Goal: Information Seeking & Learning: Learn about a topic

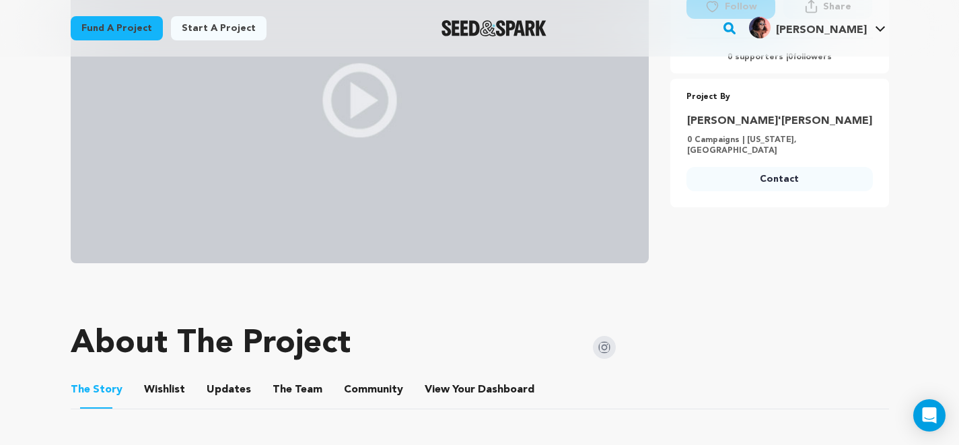
scroll to position [431, 0]
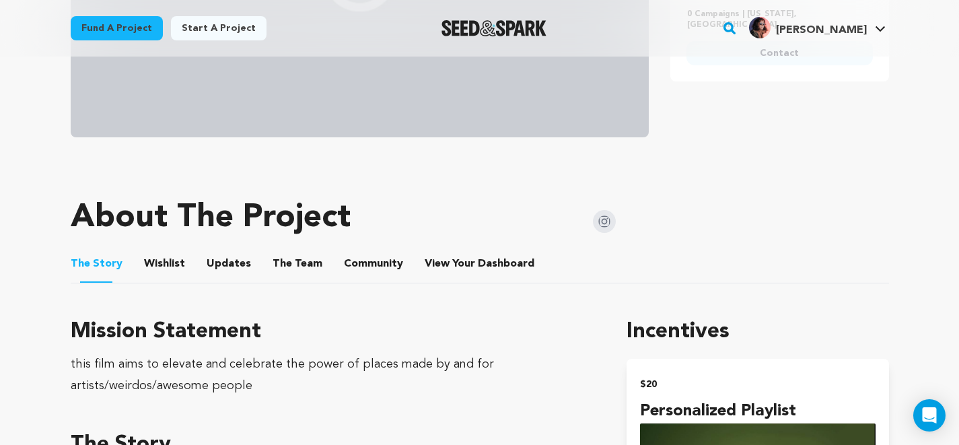
click at [281, 266] on button "The Team" at bounding box center [297, 266] width 32 height 32
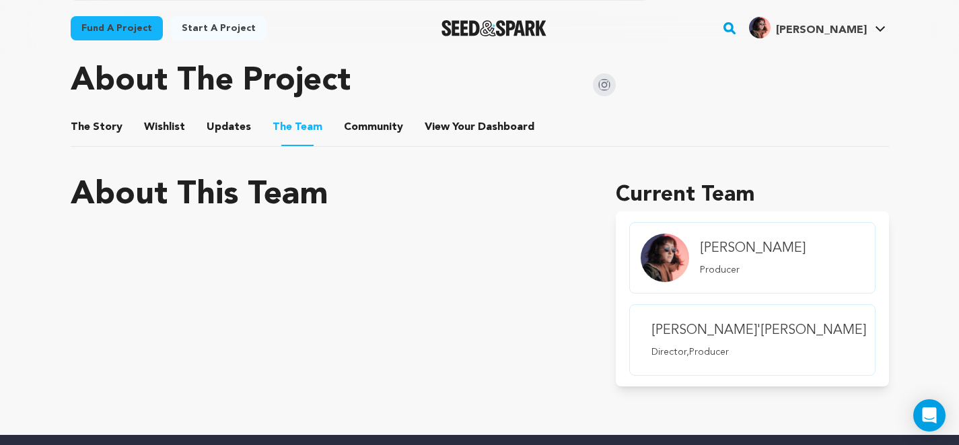
scroll to position [568, 0]
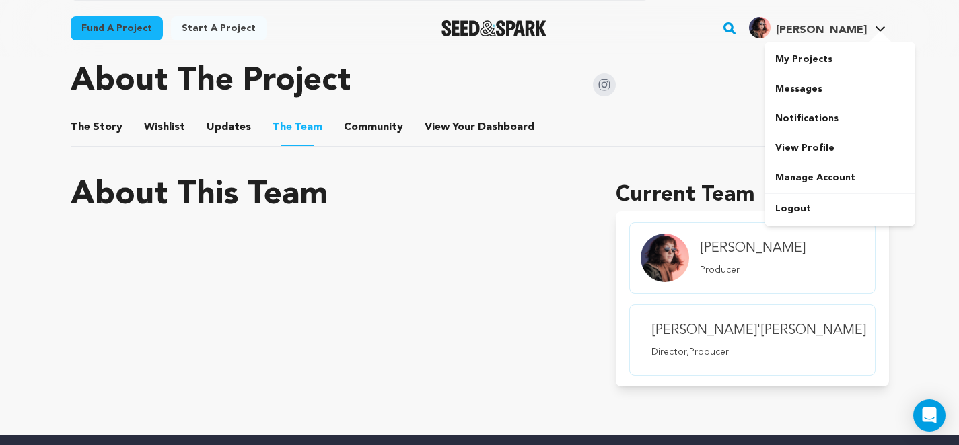
click at [850, 34] on span "[PERSON_NAME]" at bounding box center [821, 30] width 91 height 11
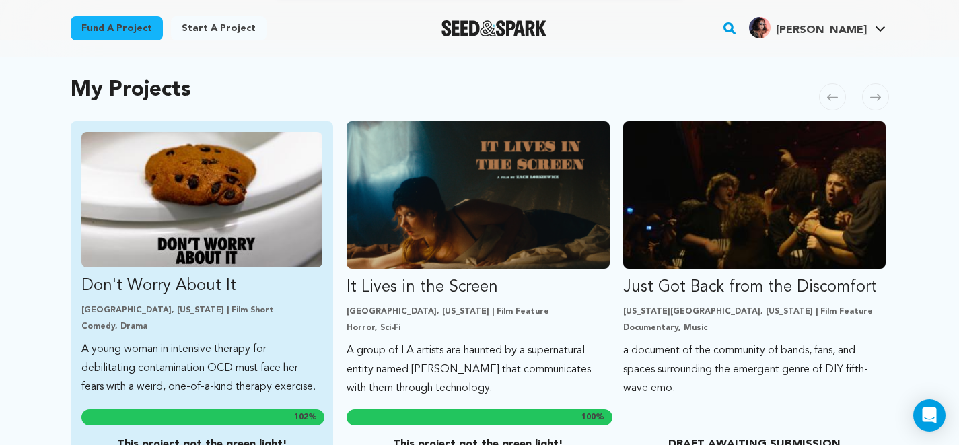
scroll to position [410, 0]
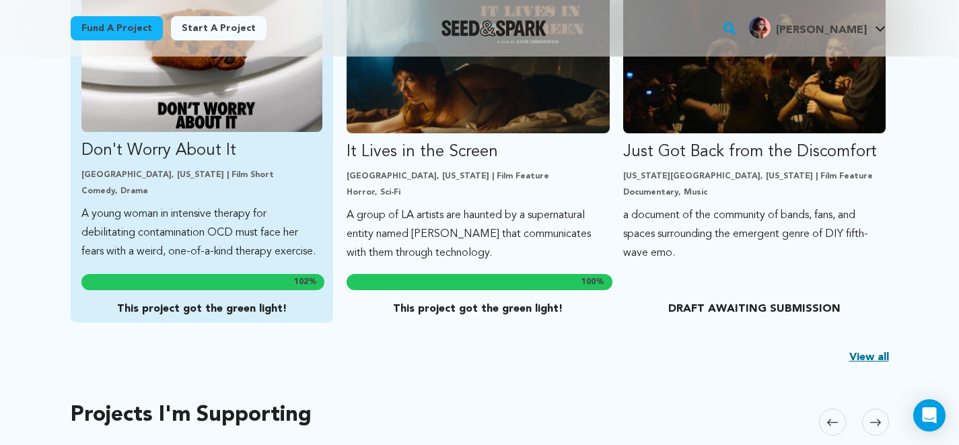
click at [255, 238] on p "A young woman in intensive therapy for debilitating contamination OCD must face…" at bounding box center [202, 233] width 242 height 57
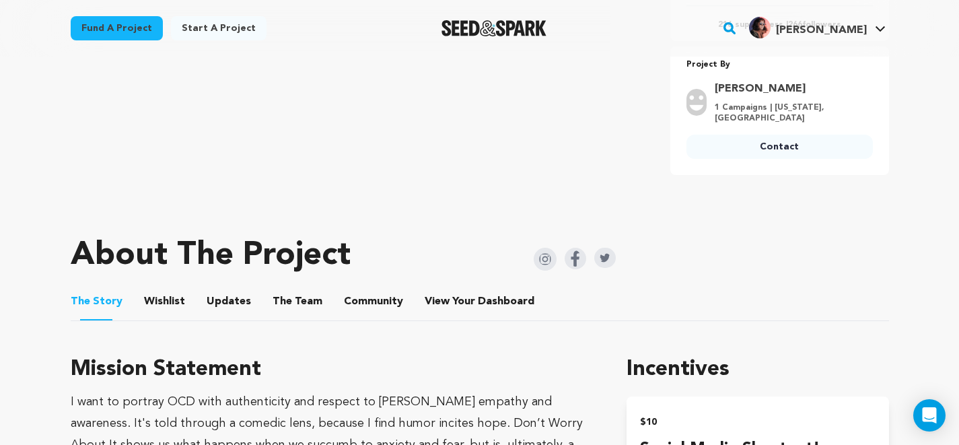
scroll to position [477, 0]
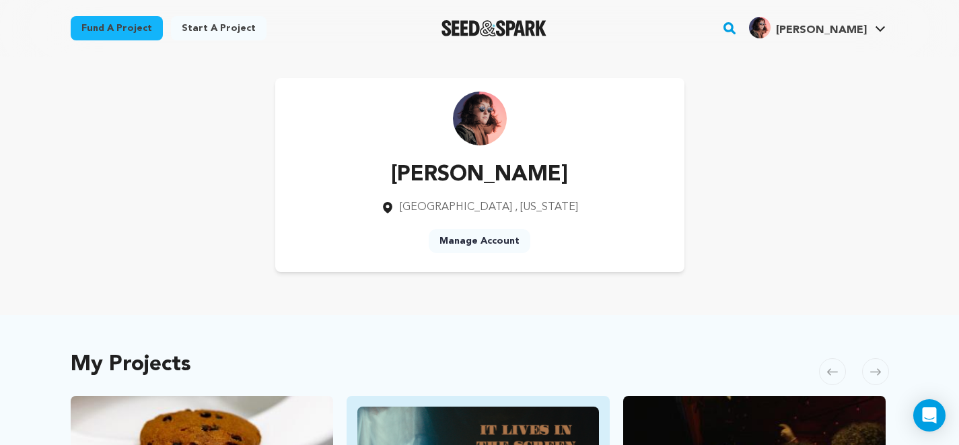
scroll to position [410, 0]
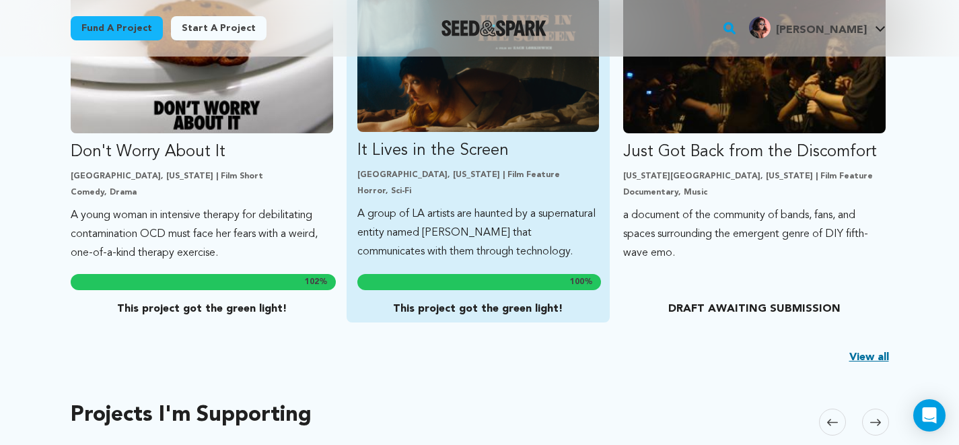
click at [481, 203] on link "It Lives in the Screen [GEOGRAPHIC_DATA], [US_STATE] | Film Feature Horror, Sci…" at bounding box center [478, 129] width 242 height 265
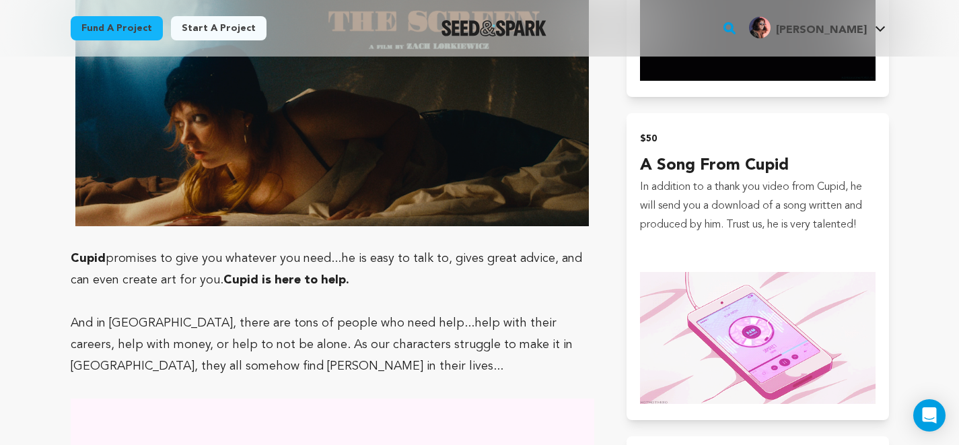
scroll to position [1220, 0]
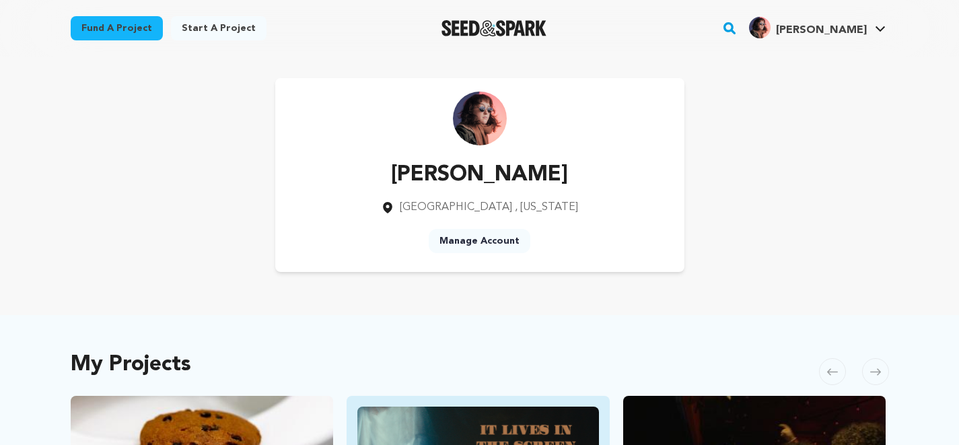
scroll to position [410, 0]
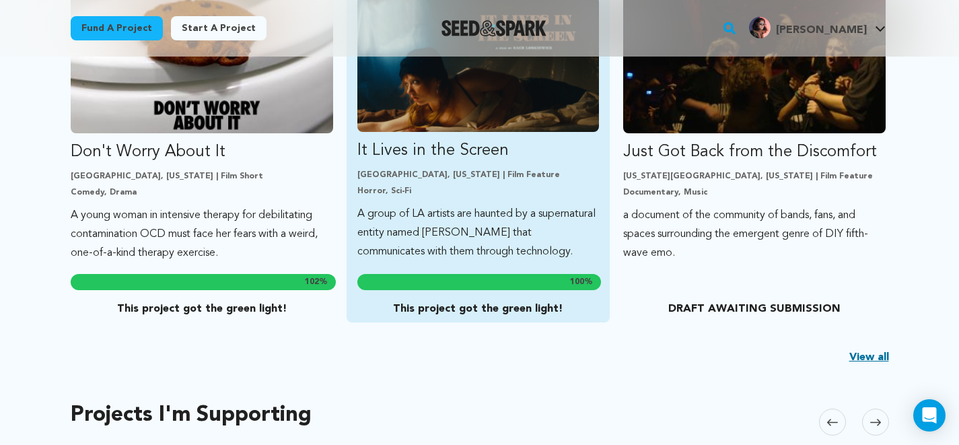
click at [492, 184] on div "[GEOGRAPHIC_DATA], [US_STATE] | Film Feature Horror, Sci-Fi" at bounding box center [478, 183] width 242 height 27
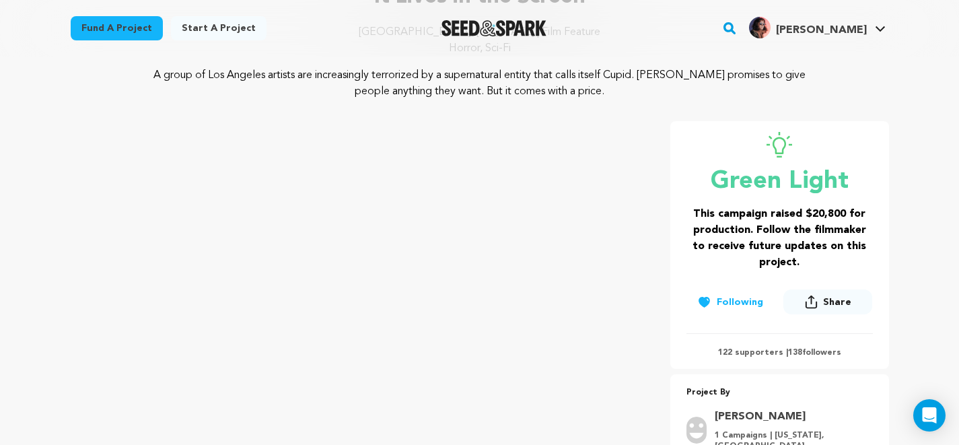
scroll to position [584, 0]
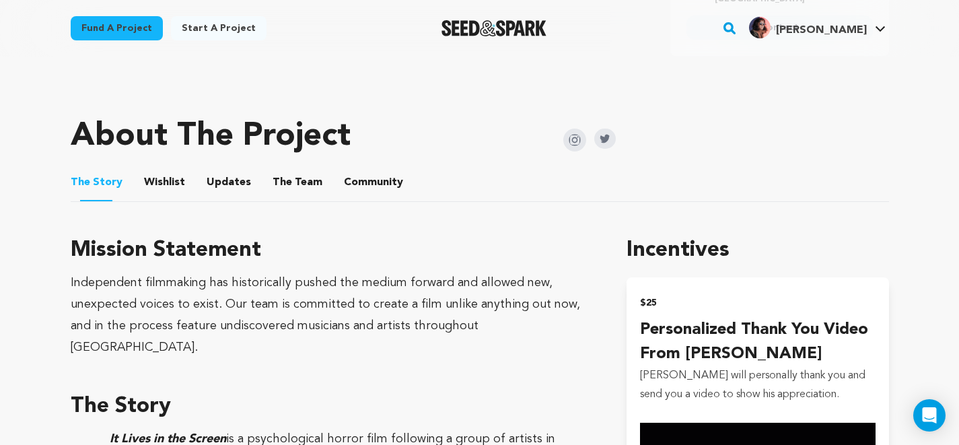
click at [213, 182] on button "Updates" at bounding box center [229, 185] width 32 height 32
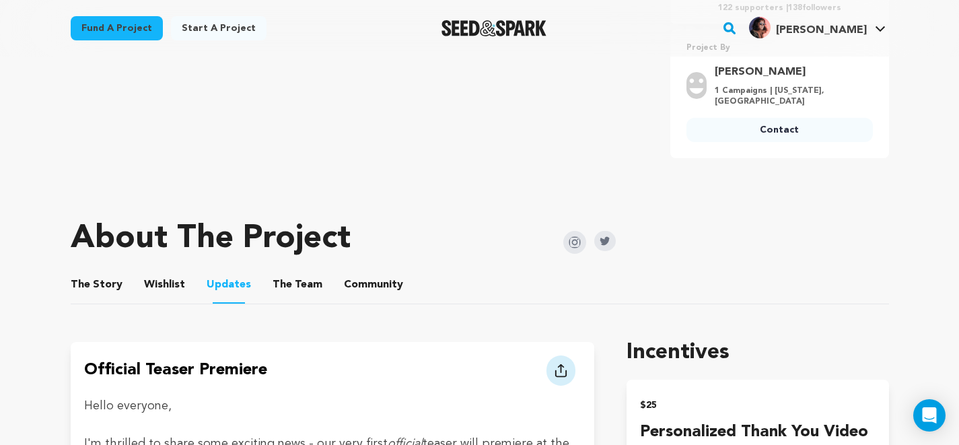
scroll to position [492, 0]
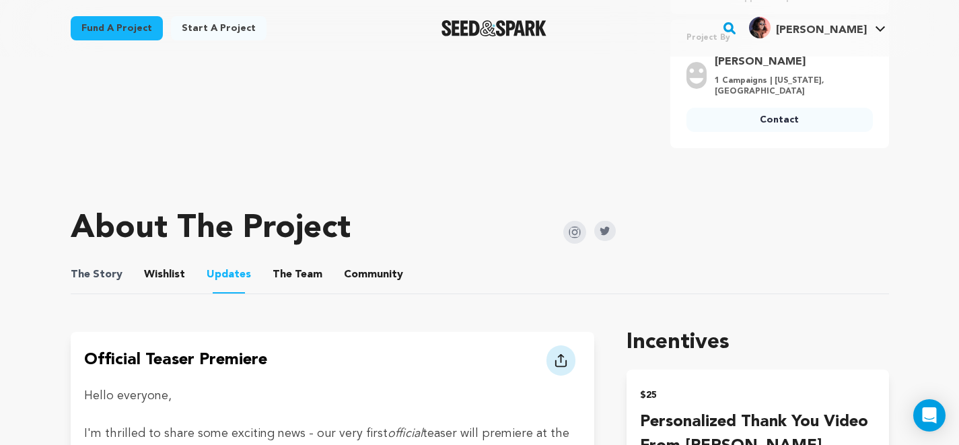
click at [115, 276] on span "The Story" at bounding box center [97, 275] width 52 height 16
click at [174, 275] on button "Wishlist" at bounding box center [164, 277] width 32 height 32
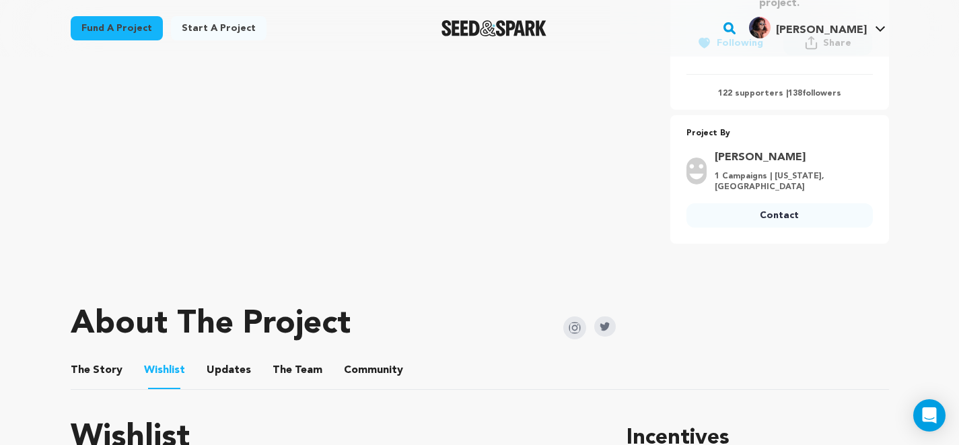
scroll to position [537, 0]
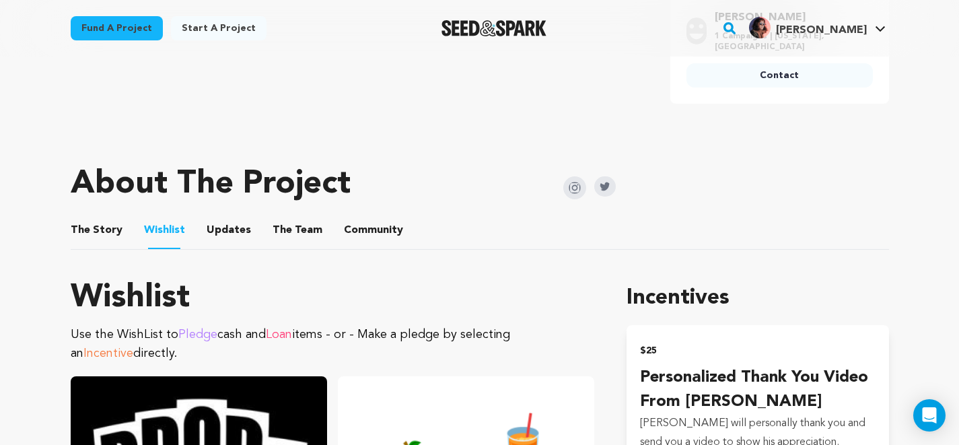
click at [297, 234] on button "The Team" at bounding box center [297, 233] width 32 height 32
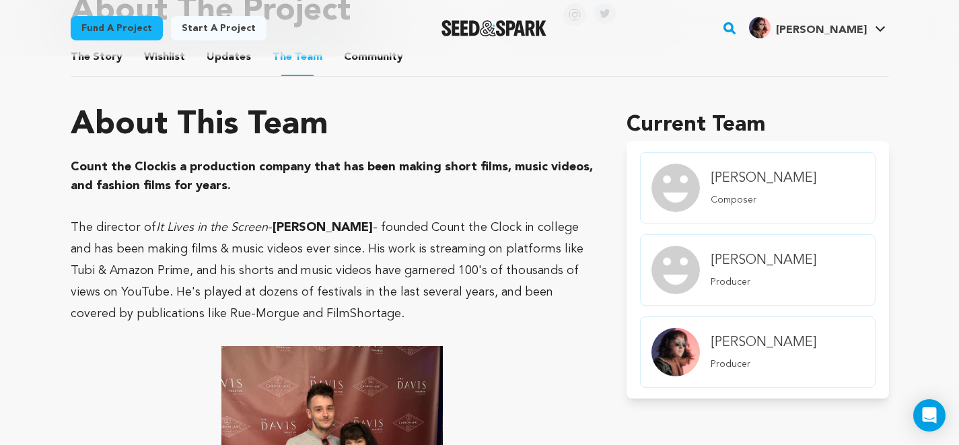
scroll to position [511, 0]
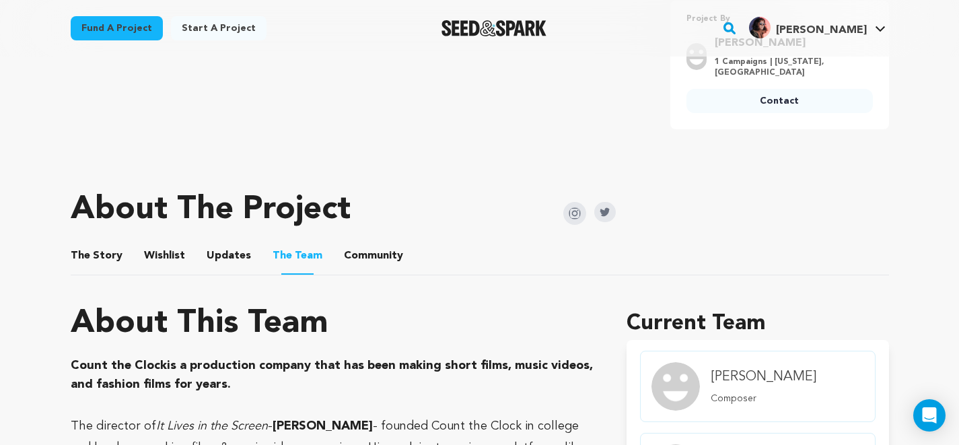
click at [102, 252] on button "The Story" at bounding box center [96, 258] width 32 height 32
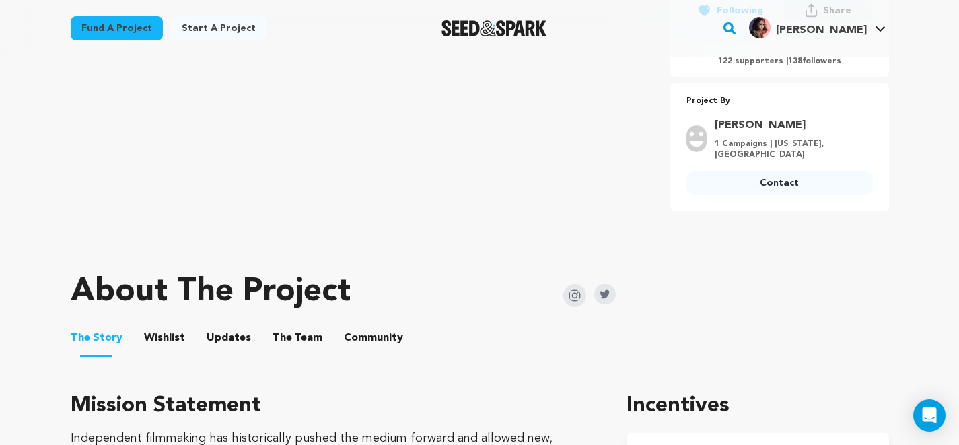
scroll to position [493, 0]
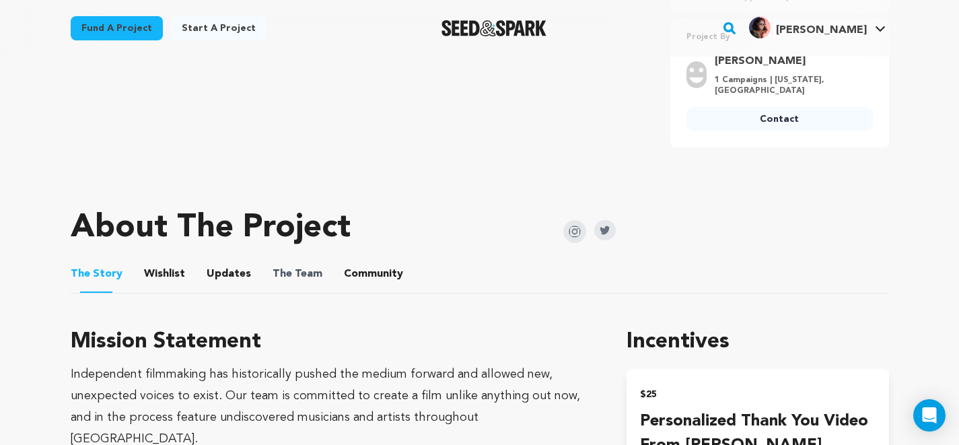
click at [273, 277] on span "The" at bounding box center [283, 274] width 20 height 16
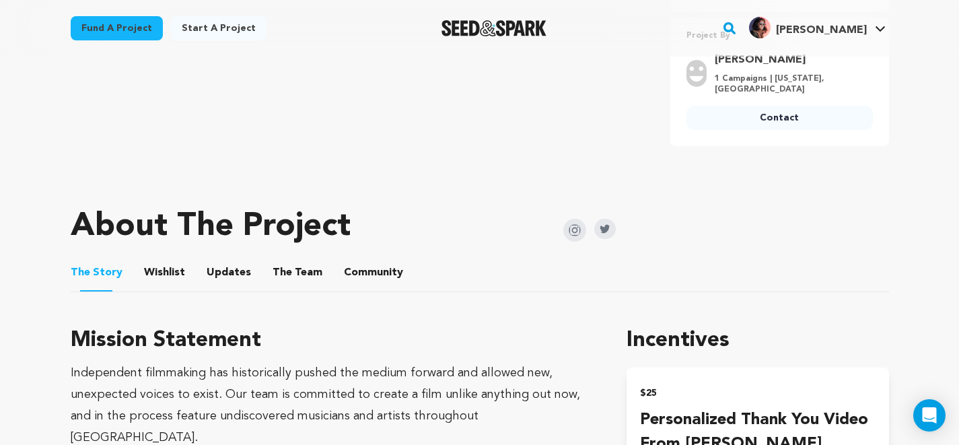
scroll to position [485, 0]
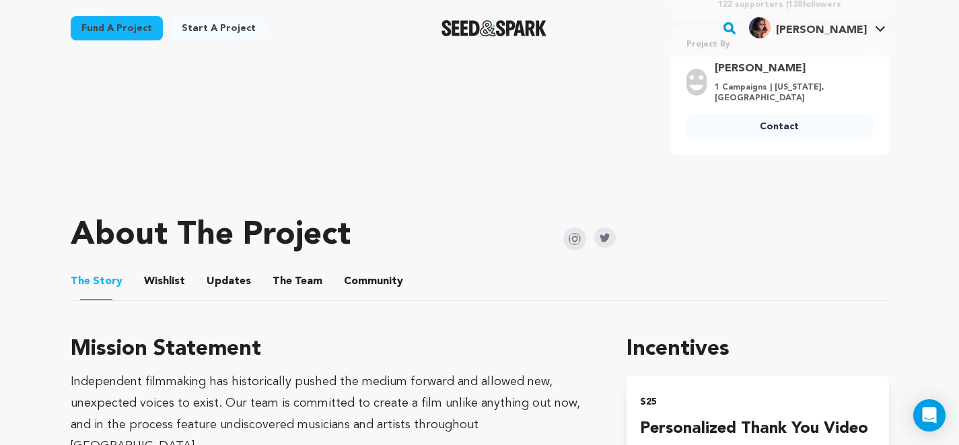
click at [305, 283] on button "The Team" at bounding box center [297, 284] width 32 height 32
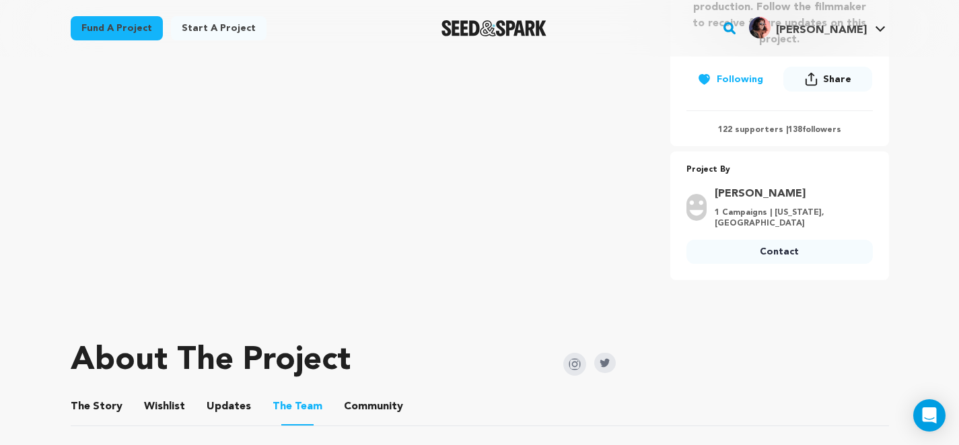
scroll to position [589, 0]
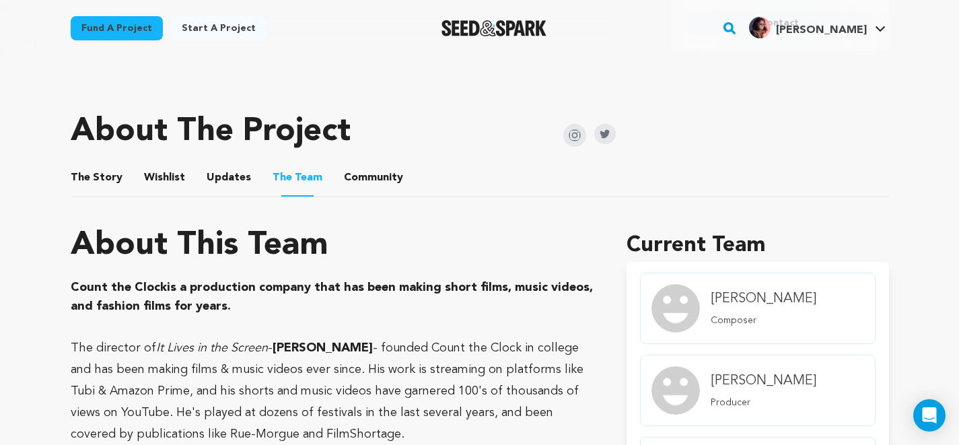
click at [158, 181] on button "Wishlist" at bounding box center [164, 180] width 32 height 32
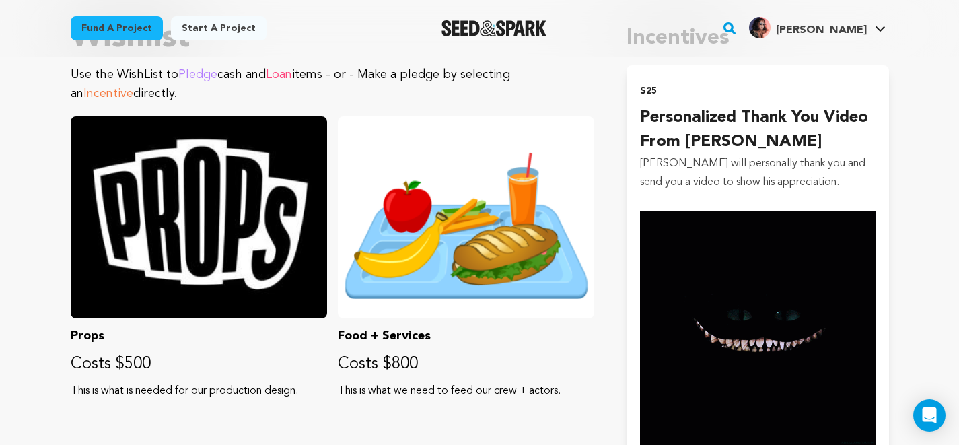
scroll to position [555, 0]
